Goal: Navigation & Orientation: Find specific page/section

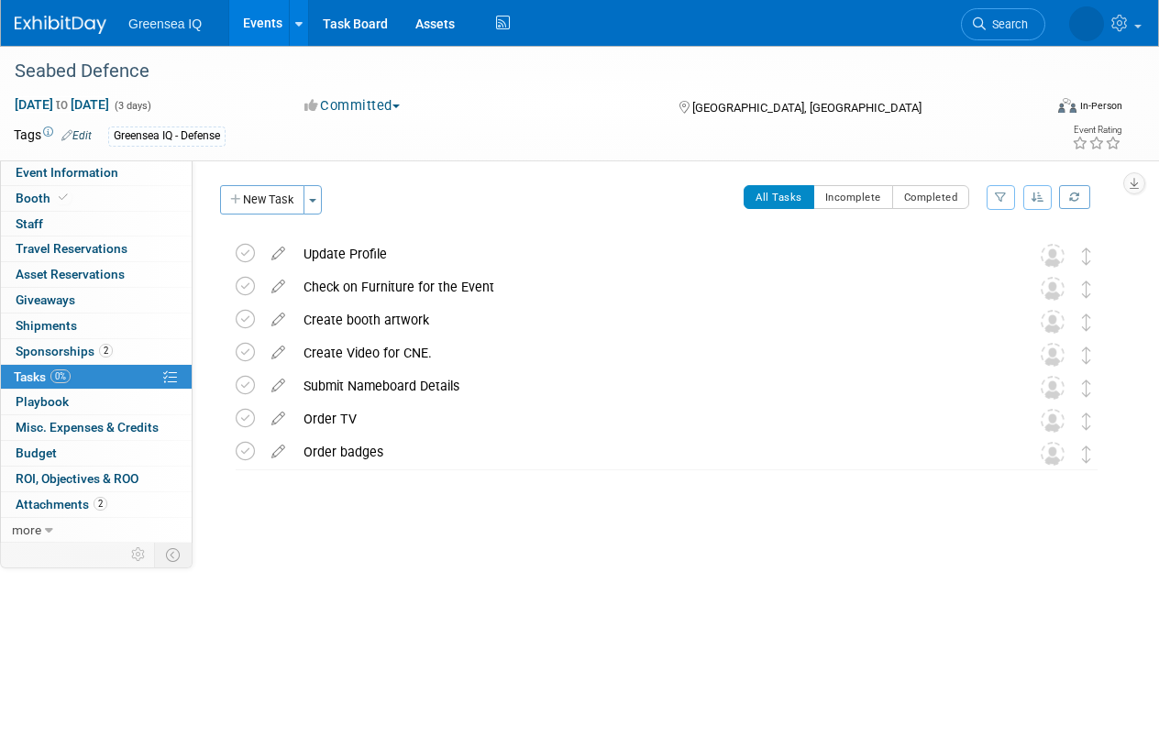
click at [269, 13] on link "Events" at bounding box center [262, 23] width 67 height 46
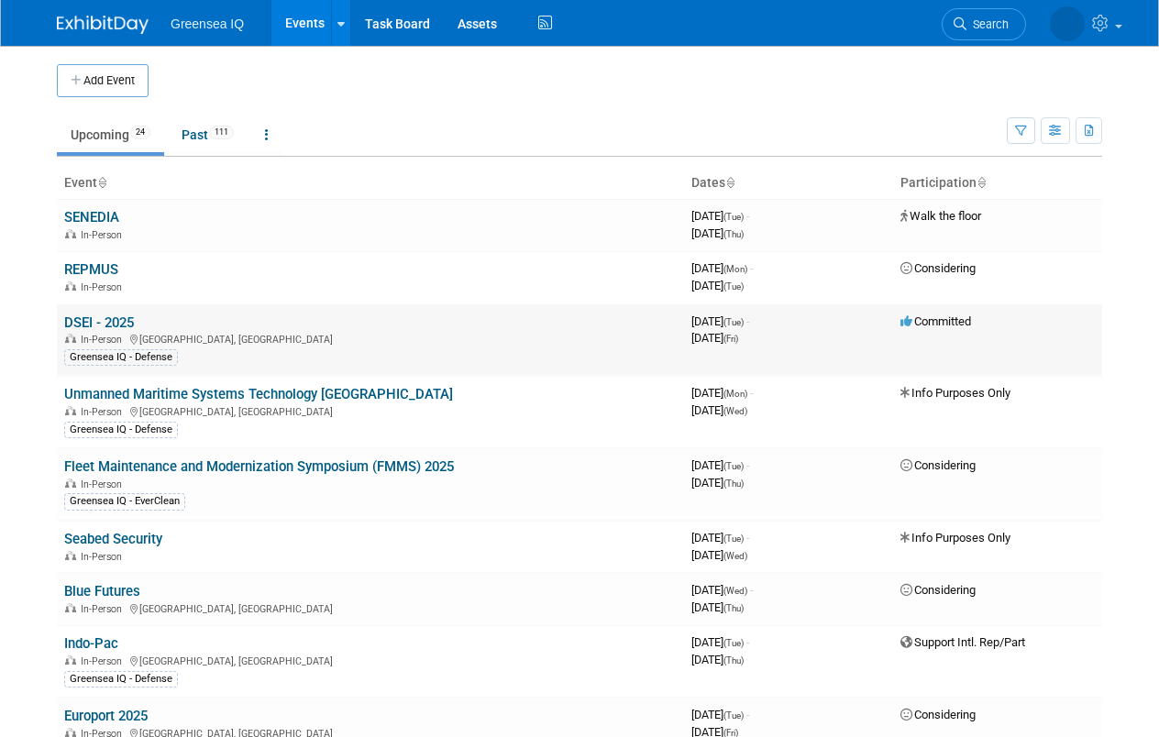
click at [105, 321] on link "DSEI - 2025" at bounding box center [99, 322] width 70 height 16
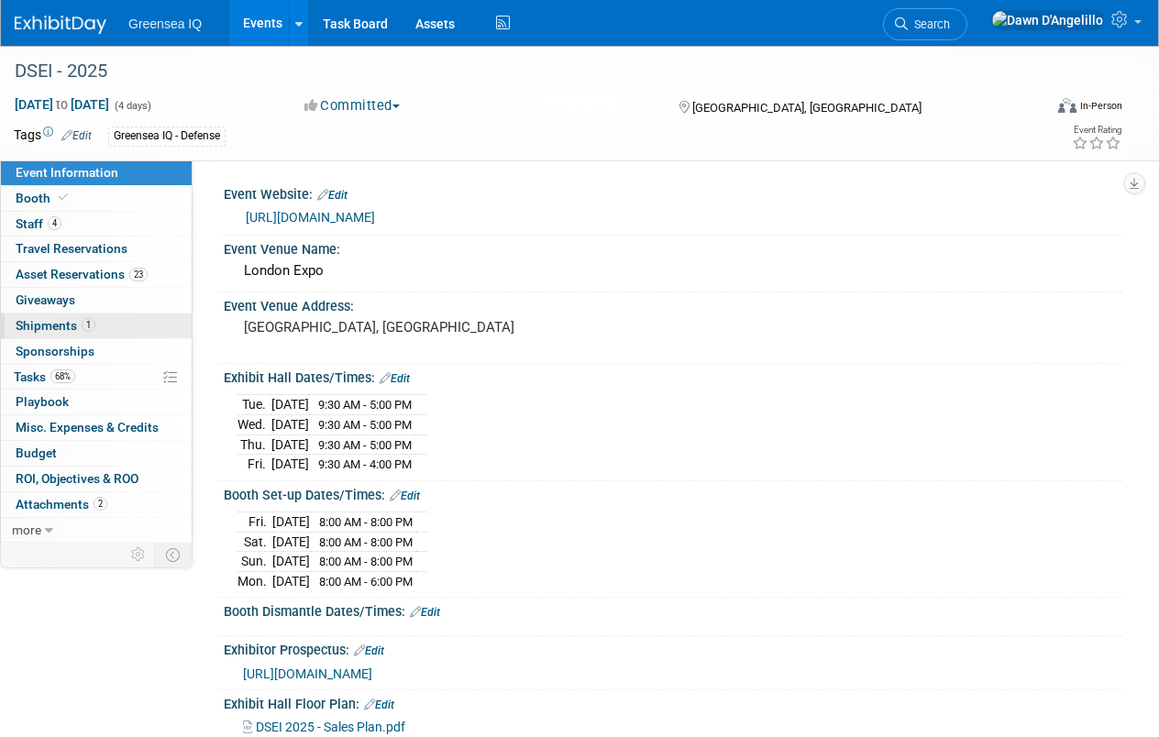
click at [45, 325] on span "Shipments 1" at bounding box center [56, 325] width 80 height 15
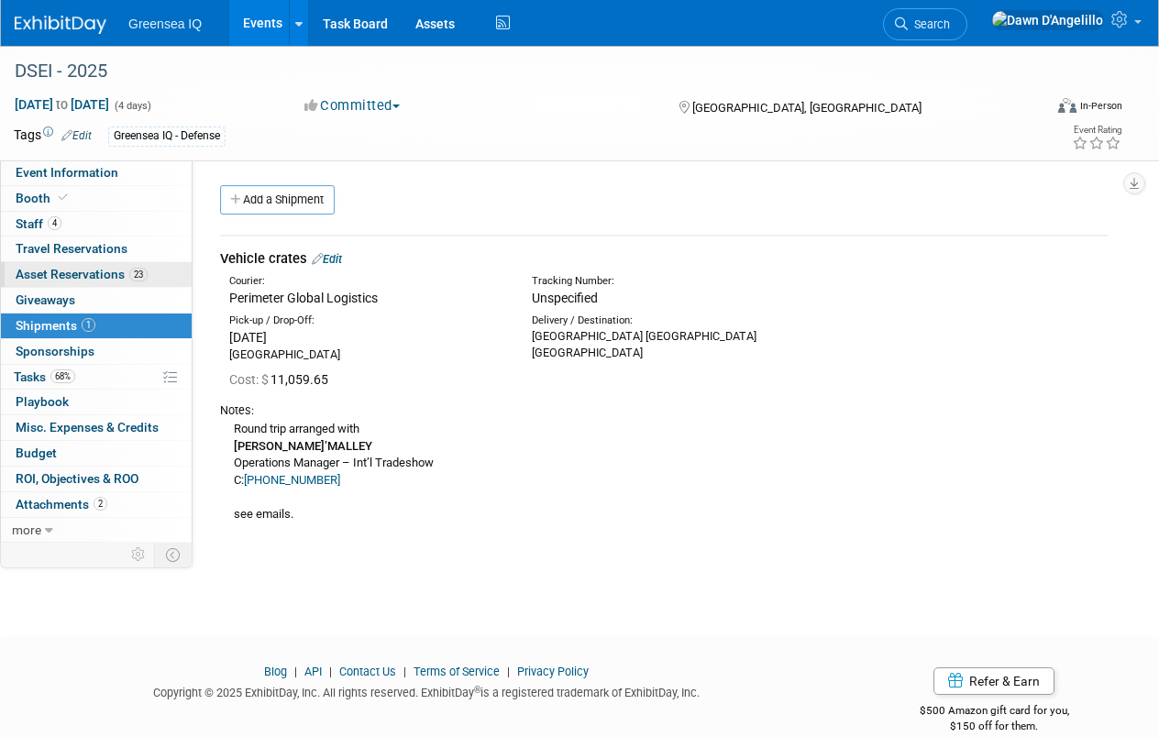
click at [86, 276] on span "Asset Reservations 23" at bounding box center [82, 274] width 132 height 15
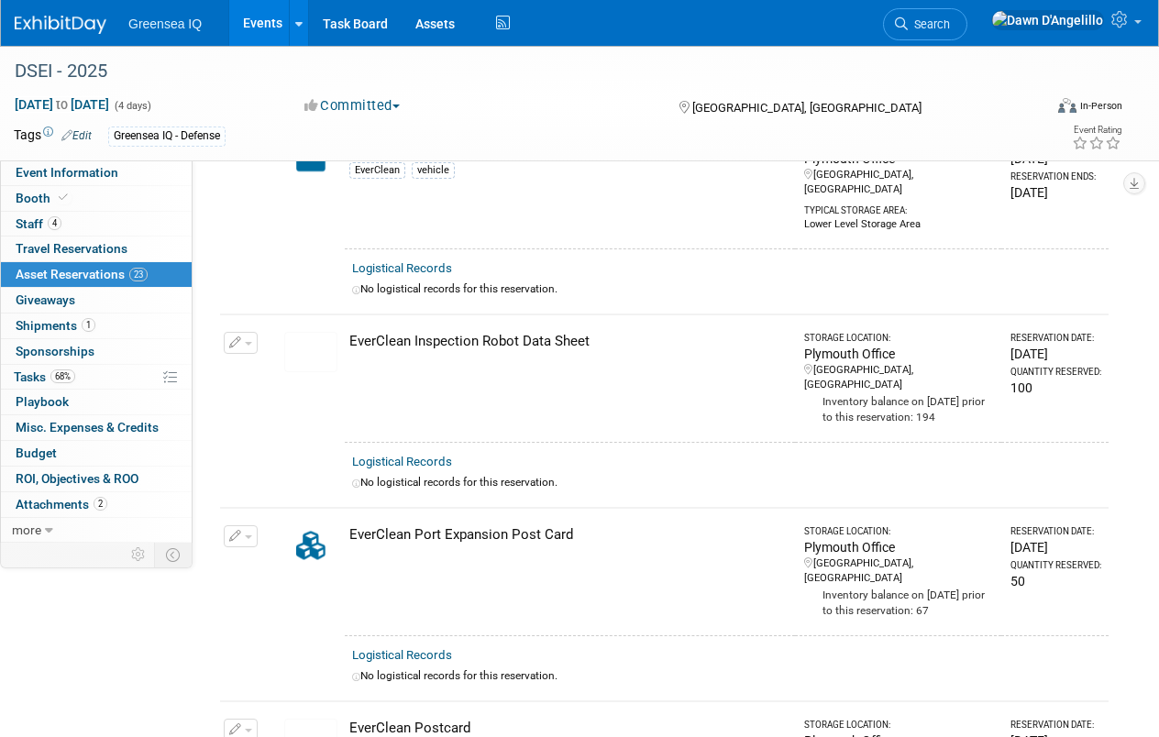
scroll to position [2718, 0]
